Goal: Information Seeking & Learning: Learn about a topic

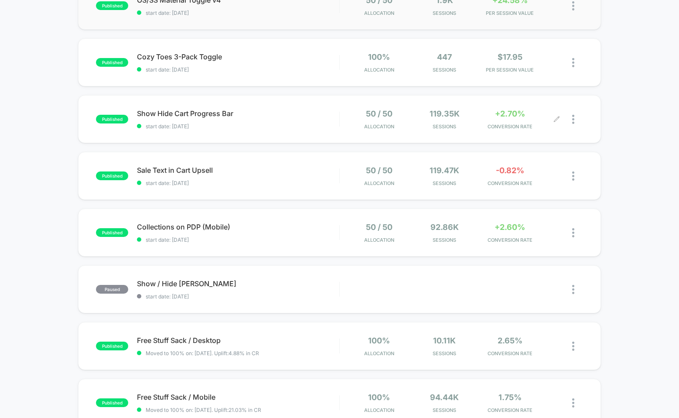
scroll to position [114, 0]
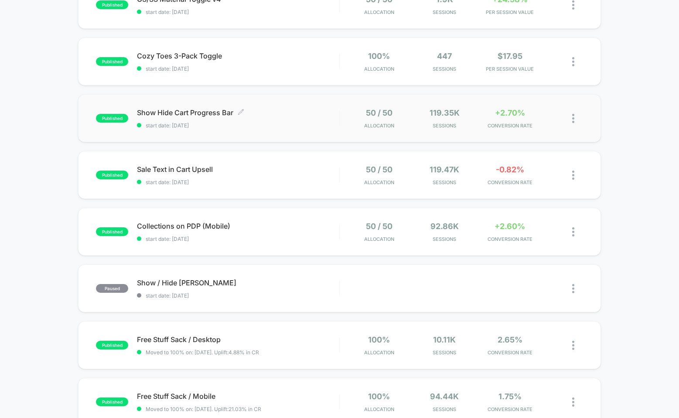
click at [326, 122] on span "start date: [DATE]" at bounding box center [238, 125] width 202 height 7
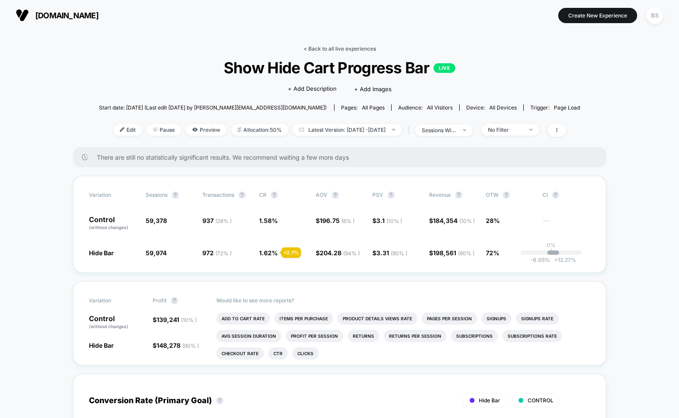
click at [323, 46] on link "< Back to all live experiences" at bounding box center [339, 48] width 72 height 7
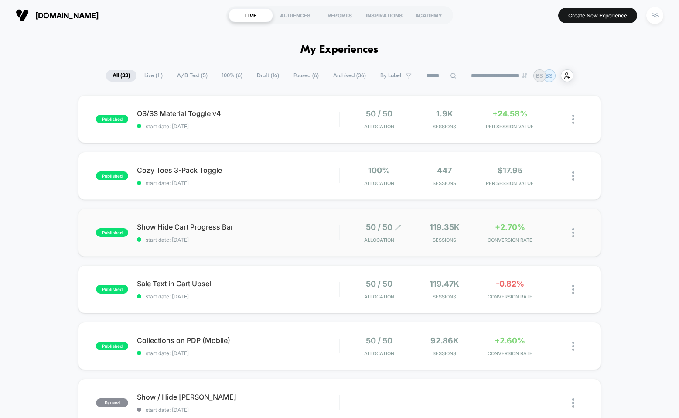
click at [381, 227] on span "50 / 50" at bounding box center [379, 226] width 27 height 9
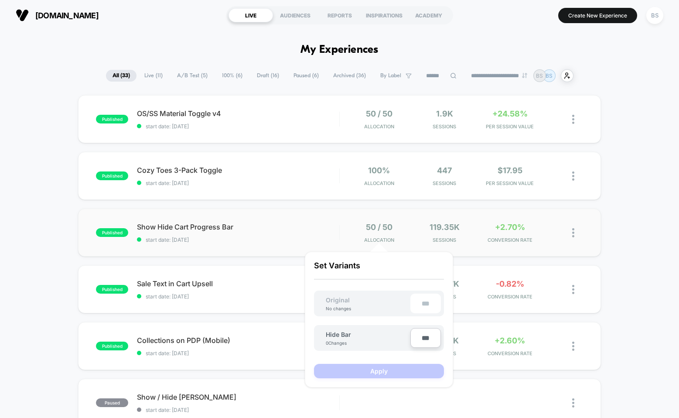
click at [350, 236] on div "50 / 50 Allocation" at bounding box center [378, 232] width 61 height 20
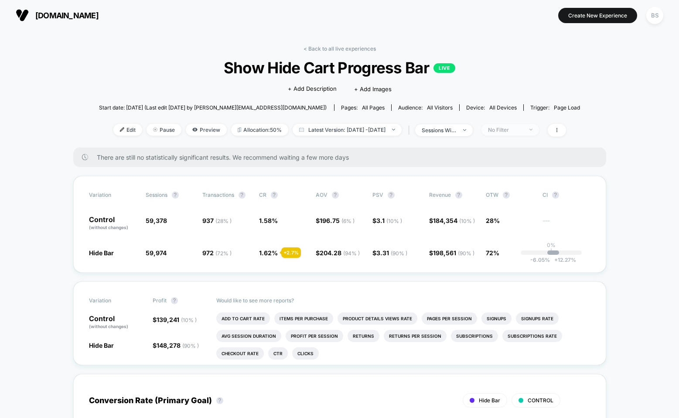
click at [520, 129] on div "No Filter" at bounding box center [505, 129] width 35 height 7
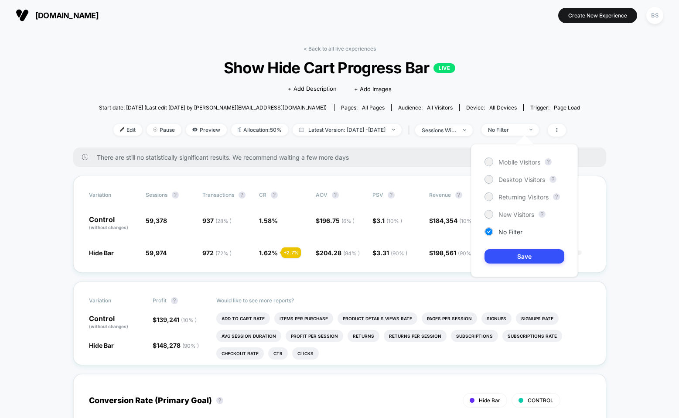
click at [499, 208] on div "Mobile Visitors ? Desktop Visitors ? Returning Visitors ? New Visitors ? No Fil…" at bounding box center [524, 210] width 107 height 133
click at [504, 213] on span "New Visitors" at bounding box center [516, 214] width 36 height 7
click at [501, 257] on button "Save" at bounding box center [524, 256] width 80 height 14
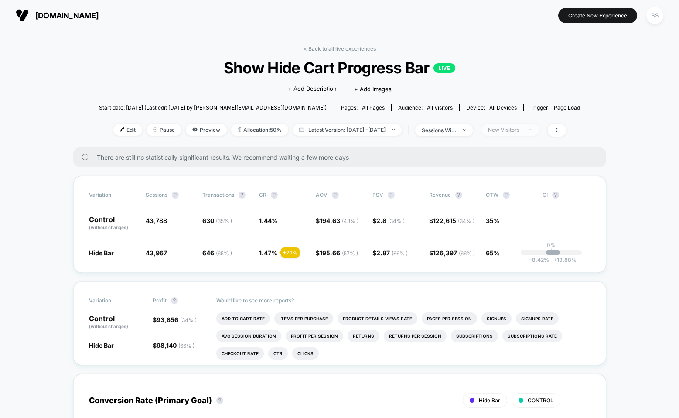
click at [539, 130] on span "New Visitors" at bounding box center [510, 130] width 58 height 12
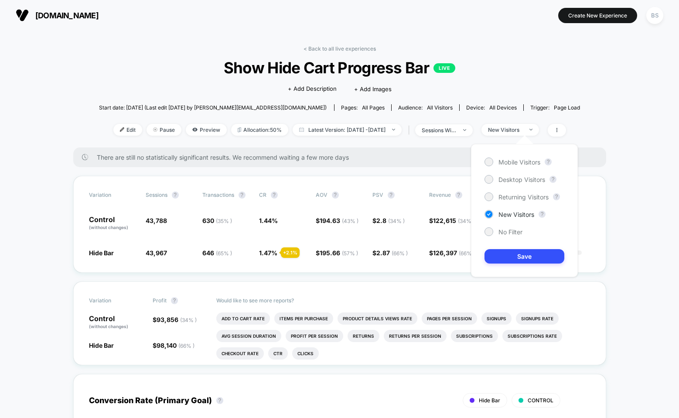
click at [517, 225] on div "Mobile Visitors ? Desktop Visitors ? Returning Visitors ? New Visitors ? No Fil…" at bounding box center [524, 210] width 107 height 133
click at [515, 232] on span "No Filter" at bounding box center [510, 231] width 24 height 7
click at [512, 263] on button "Save" at bounding box center [524, 256] width 80 height 14
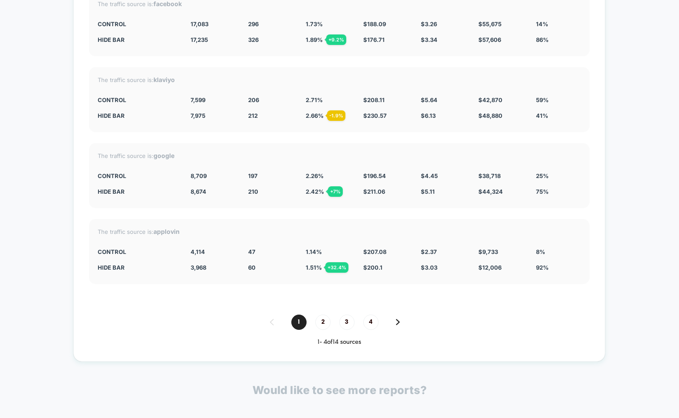
scroll to position [1689, 0]
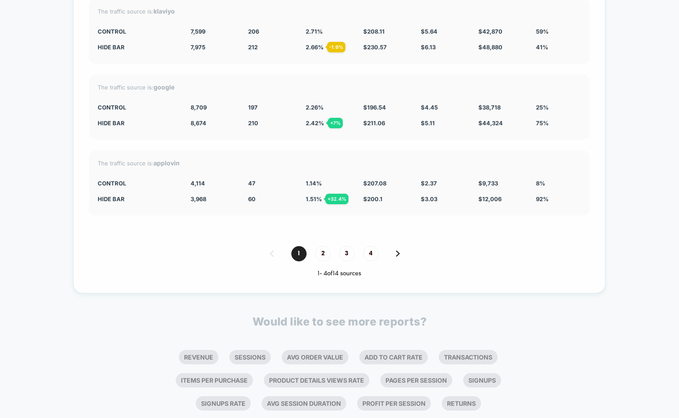
click at [311, 246] on div "1 2 3 4" at bounding box center [339, 253] width 501 height 15
click at [320, 248] on span "2" at bounding box center [322, 253] width 15 height 15
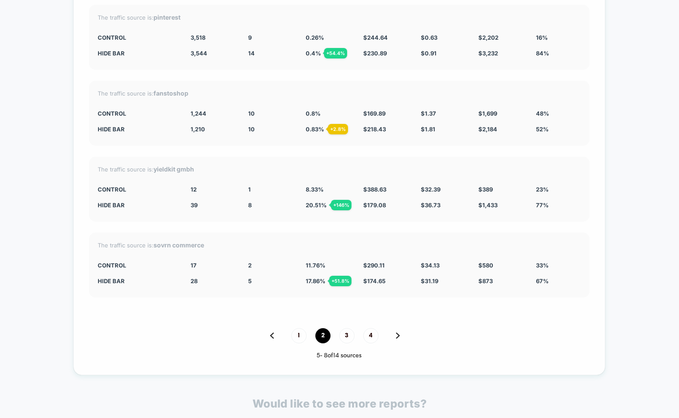
scroll to position [1669, 0]
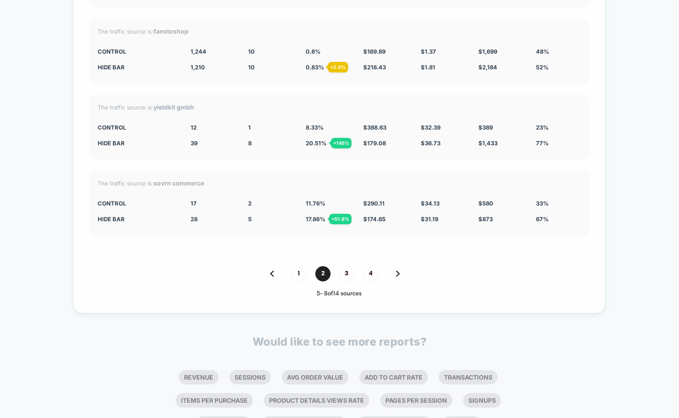
click at [331, 268] on div "1 2 3 4" at bounding box center [339, 273] width 501 height 15
click at [341, 266] on span "3" at bounding box center [346, 273] width 15 height 15
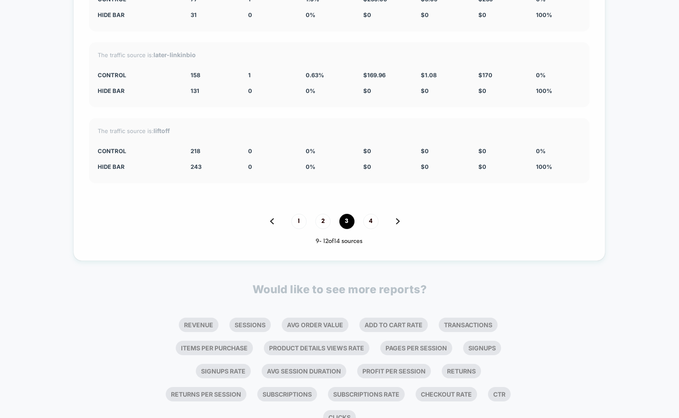
scroll to position [1707, 0]
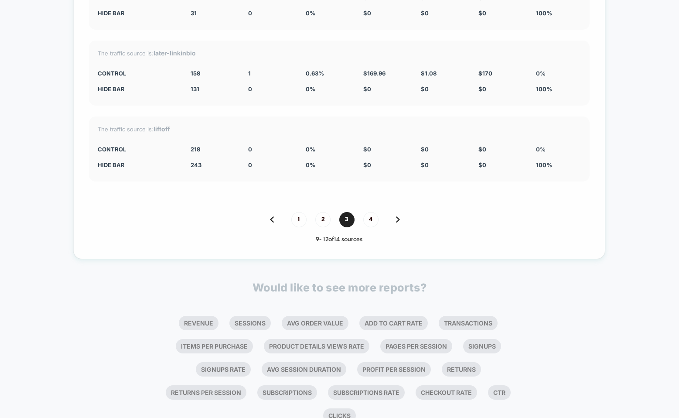
click at [367, 207] on div "Split By Traffic source Variation Sessions ? Transactions ? CR ? AOV ? PSV ? Re…" at bounding box center [339, 51] width 532 height 415
click at [367, 213] on span "4" at bounding box center [370, 219] width 15 height 15
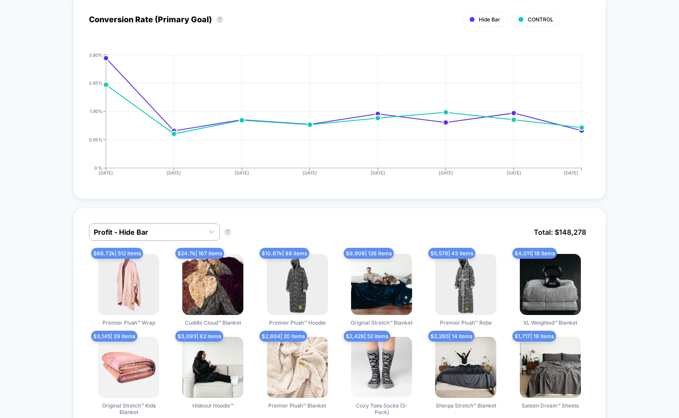
scroll to position [0, 0]
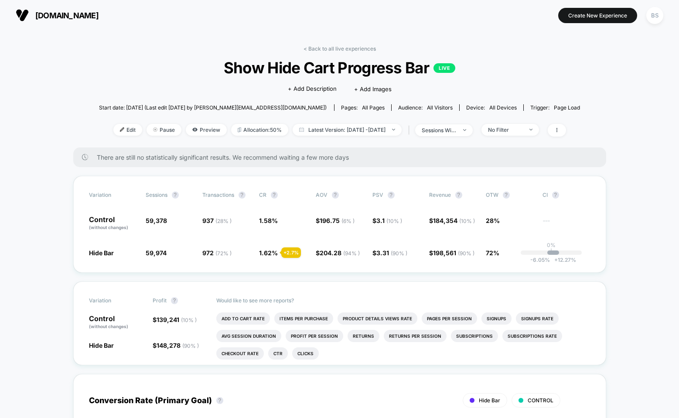
click at [346, 54] on div "< Back to all live experiences Show Hide Cart Progress Bar LIVE Click to edit e…" at bounding box center [339, 96] width 481 height 102
click at [350, 48] on link "< Back to all live experiences" at bounding box center [339, 48] width 72 height 7
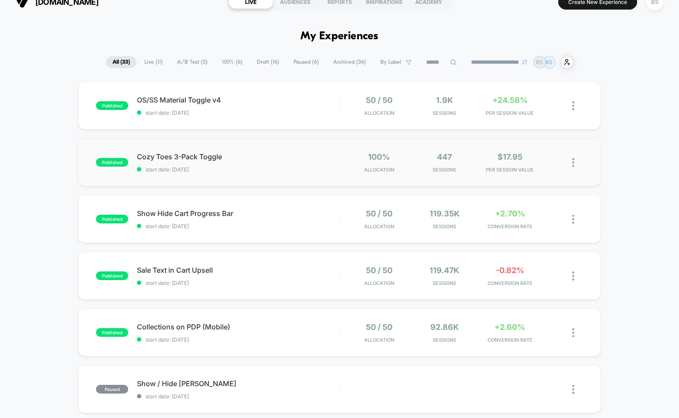
scroll to position [14, 0]
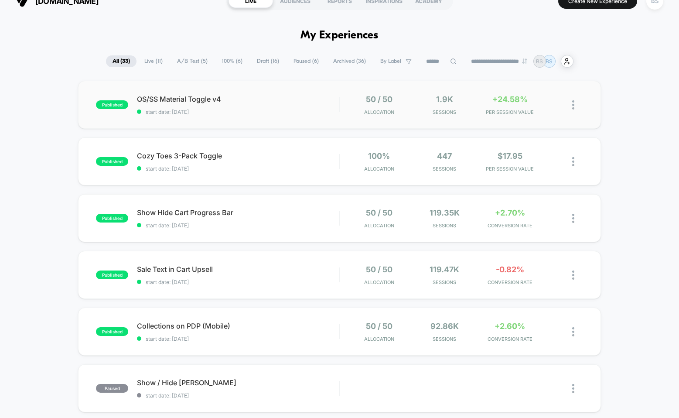
click at [327, 119] on div "published OS/SS Material Toggle v4 start date: [DATE] 50 / 50 Allocation 1.9k S…" at bounding box center [339, 105] width 523 height 48
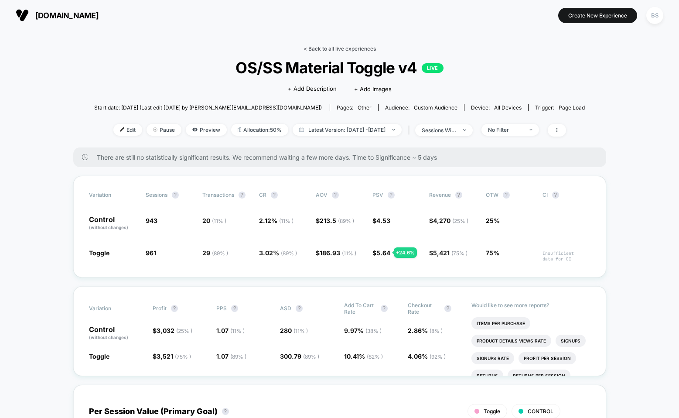
click at [310, 48] on link "< Back to all live experiences" at bounding box center [339, 48] width 72 height 7
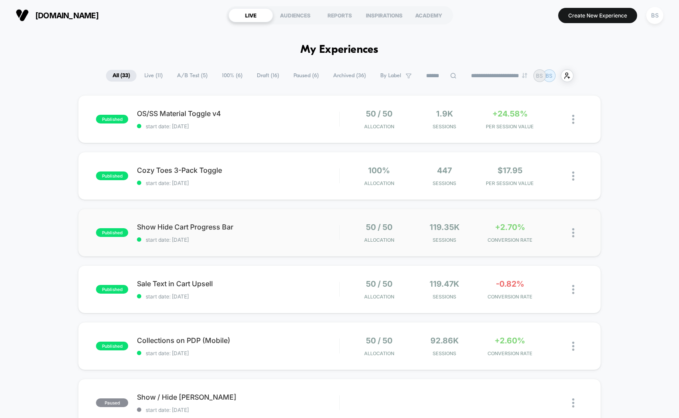
click at [339, 238] on div at bounding box center [339, 232] width 1 height 15
